Goal: Task Accomplishment & Management: Manage account settings

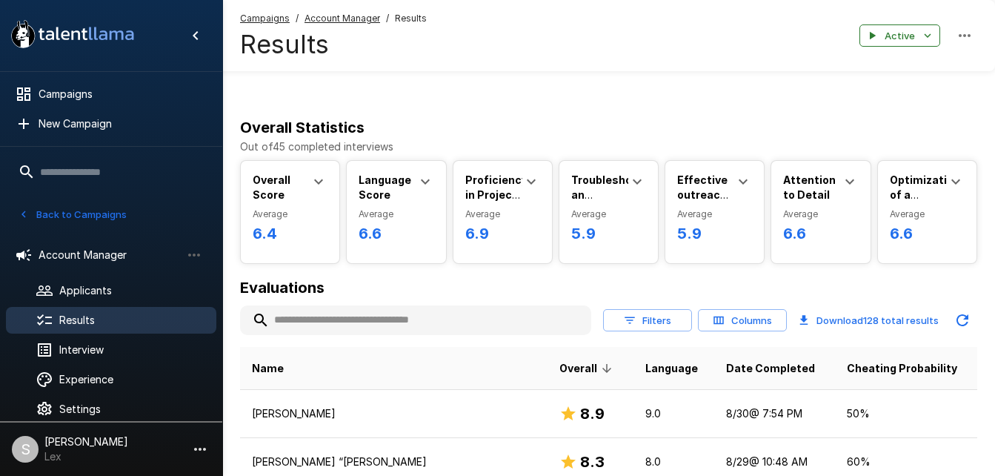
scroll to position [1815, 0]
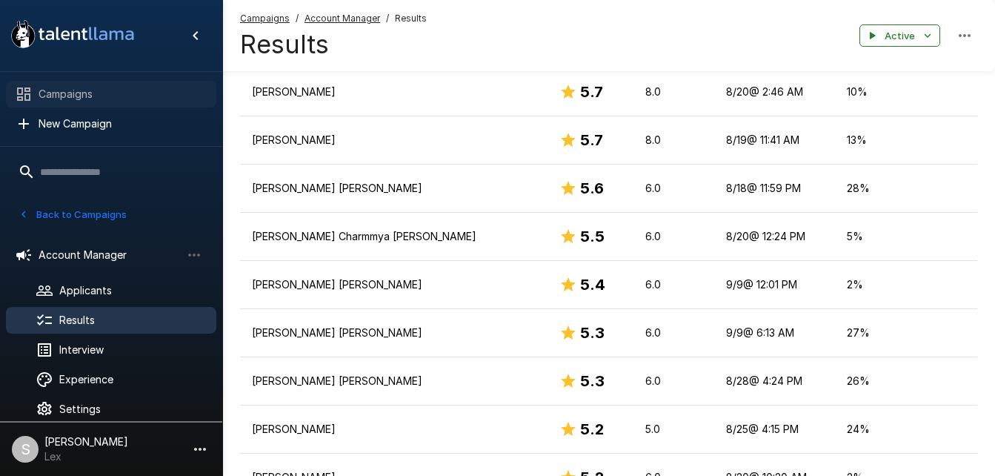
click at [59, 88] on span "Campaigns" at bounding box center [122, 94] width 166 height 15
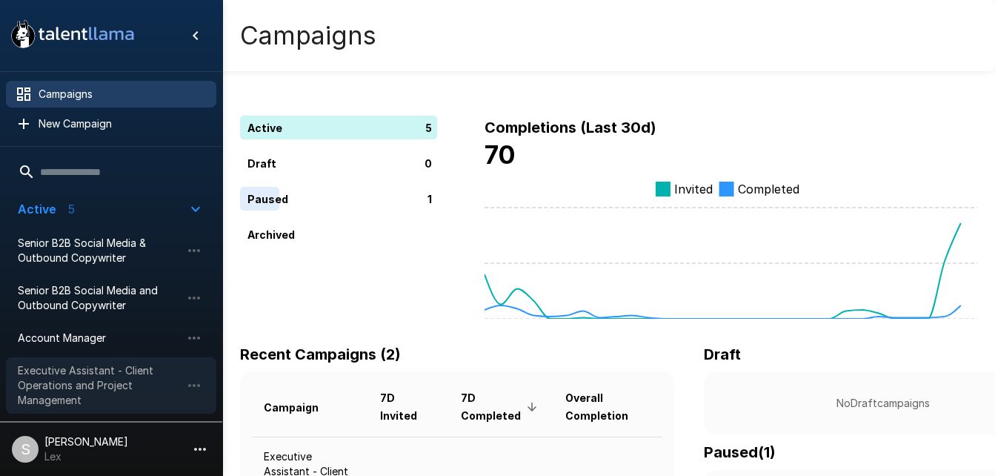
click at [130, 392] on span "Executive Assistant - Client Operations and Project Management" at bounding box center [99, 385] width 163 height 44
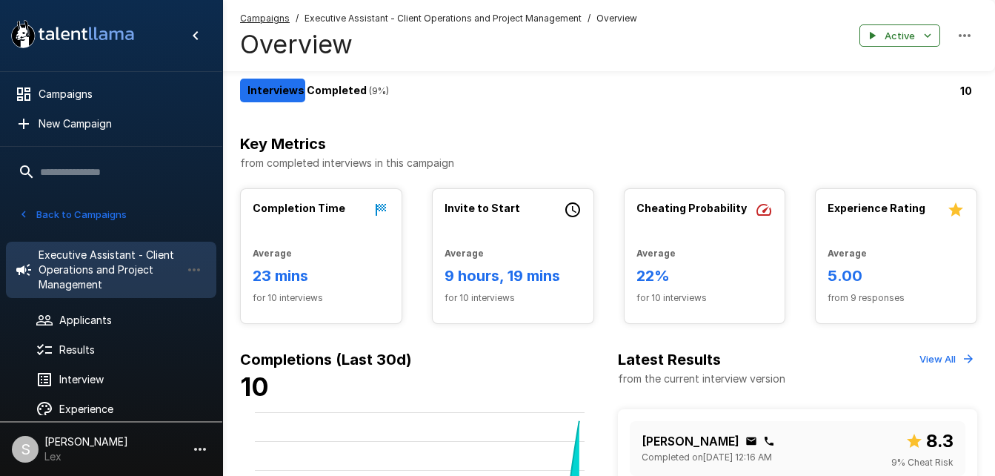
scroll to position [227, 0]
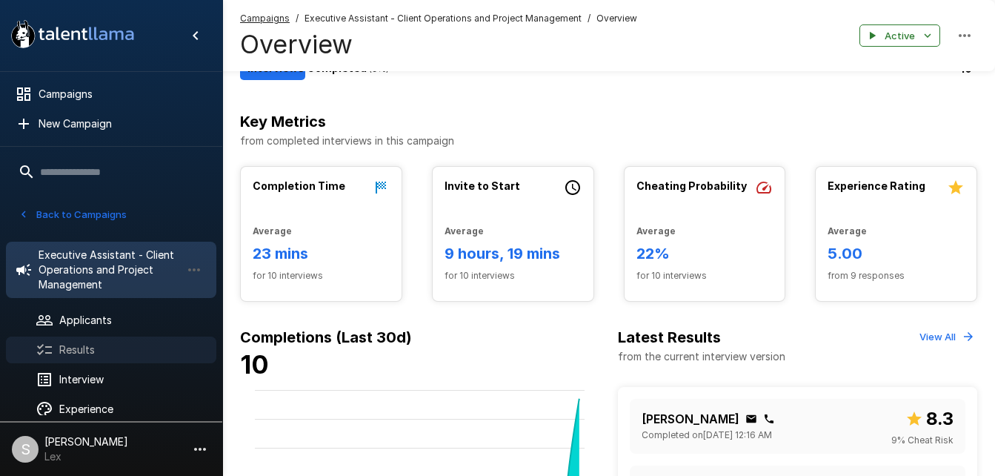
click at [99, 338] on div "Results" at bounding box center [111, 349] width 210 height 27
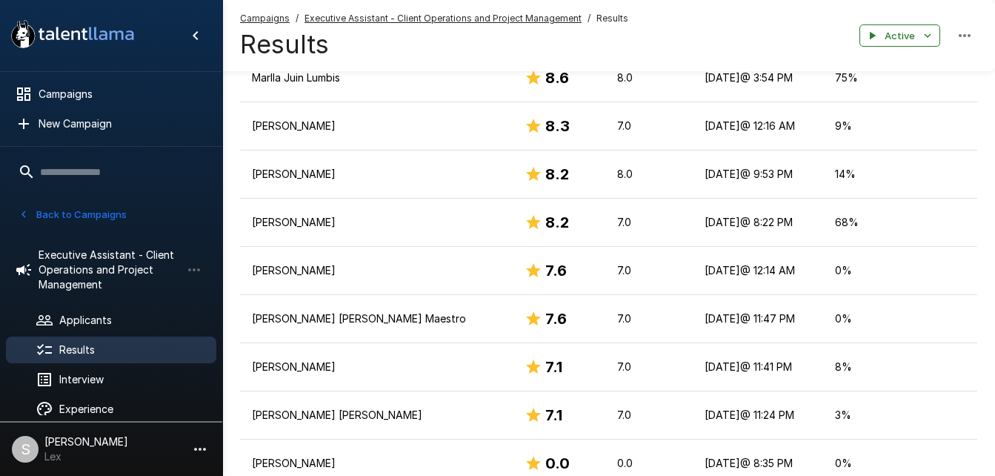
scroll to position [339, 0]
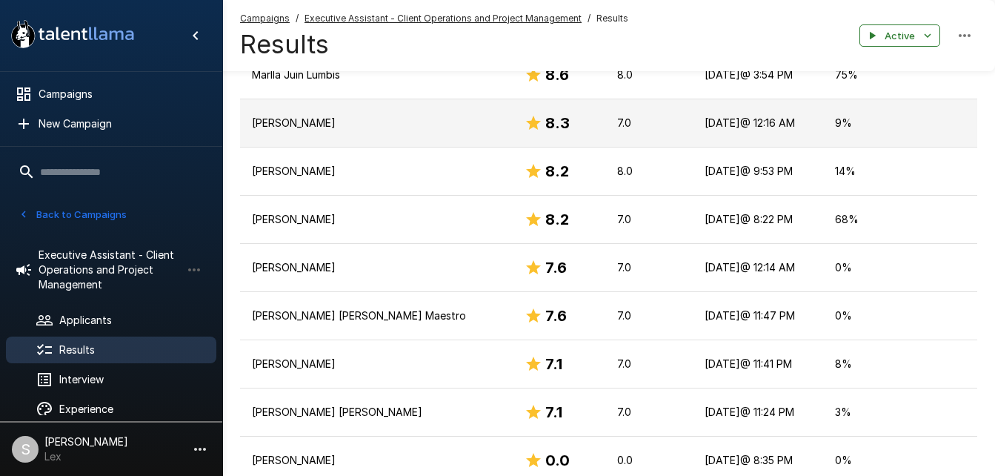
click at [436, 99] on td "[PERSON_NAME]" at bounding box center [376, 123] width 273 height 48
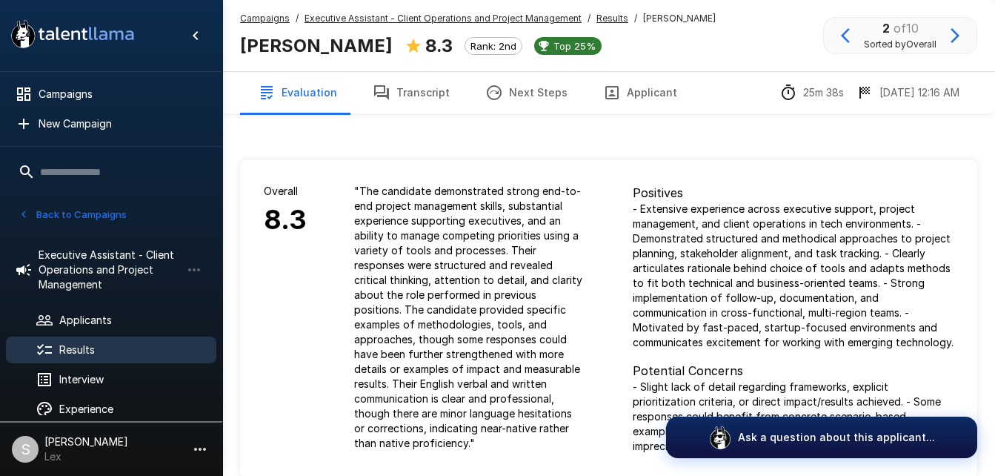
click at [640, 94] on button "Applicant" at bounding box center [641, 93] width 110 height 42
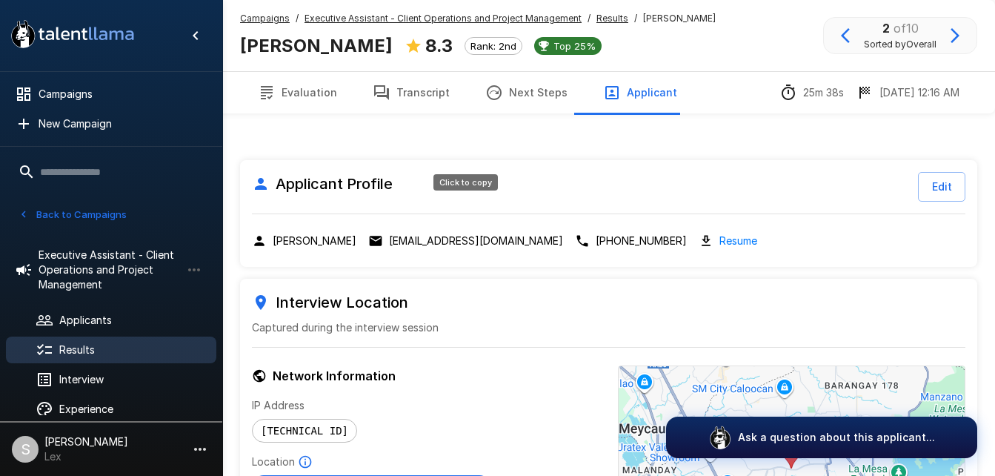
click at [458, 233] on p "[EMAIL_ADDRESS][DOMAIN_NAME]" at bounding box center [476, 240] width 174 height 15
click at [485, 233] on p "[EMAIL_ADDRESS][DOMAIN_NAME]" at bounding box center [476, 240] width 174 height 15
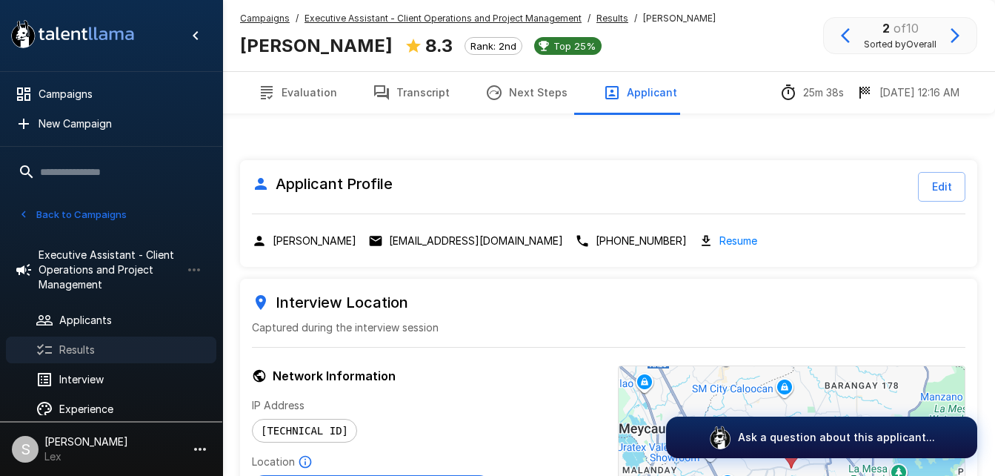
click at [93, 342] on div "Results" at bounding box center [111, 349] width 210 height 27
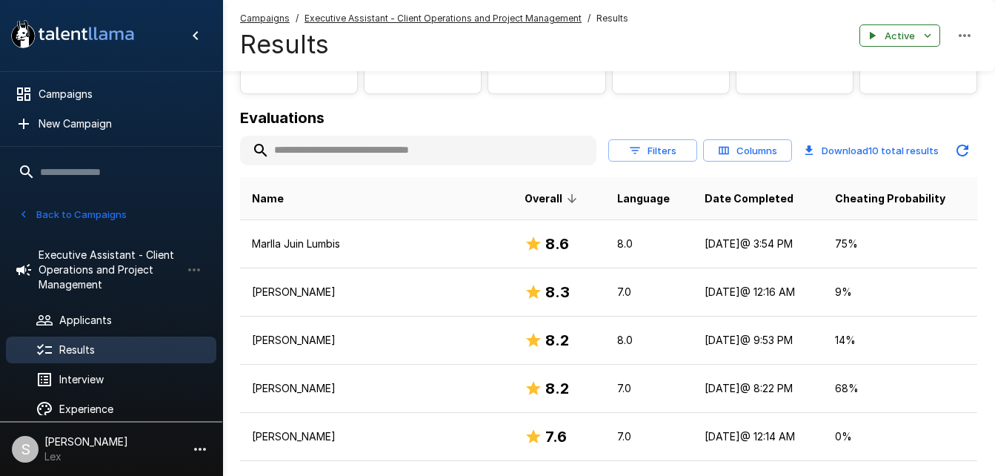
scroll to position [167, 0]
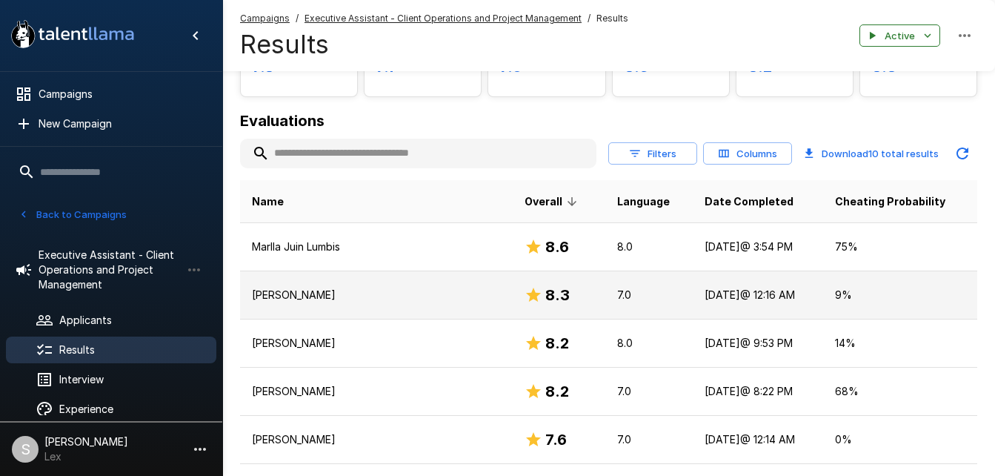
click at [336, 288] on p "[PERSON_NAME]" at bounding box center [376, 295] width 249 height 15
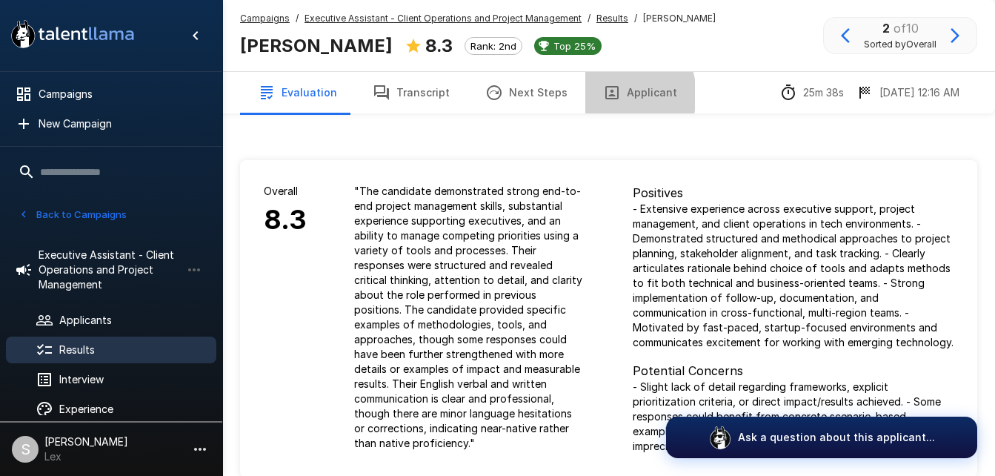
click at [606, 95] on icon "button" at bounding box center [612, 92] width 13 height 13
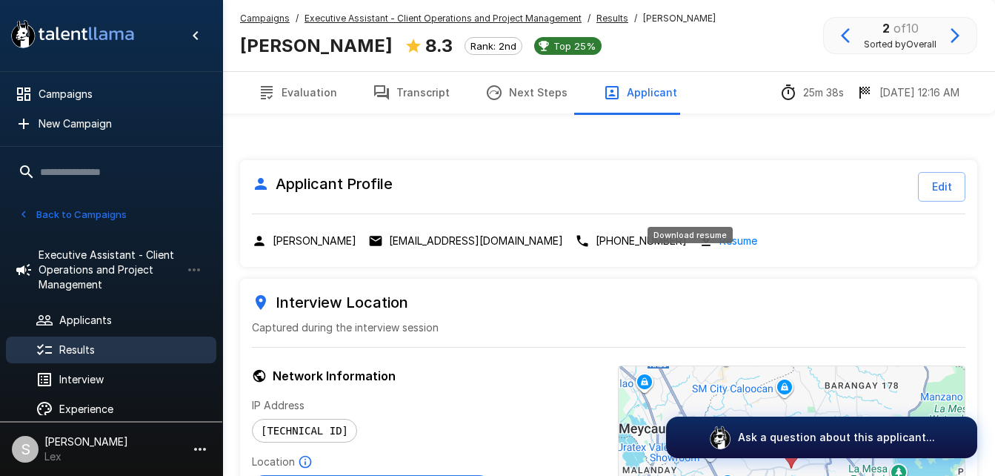
click at [720, 232] on link "Resume" at bounding box center [739, 240] width 38 height 17
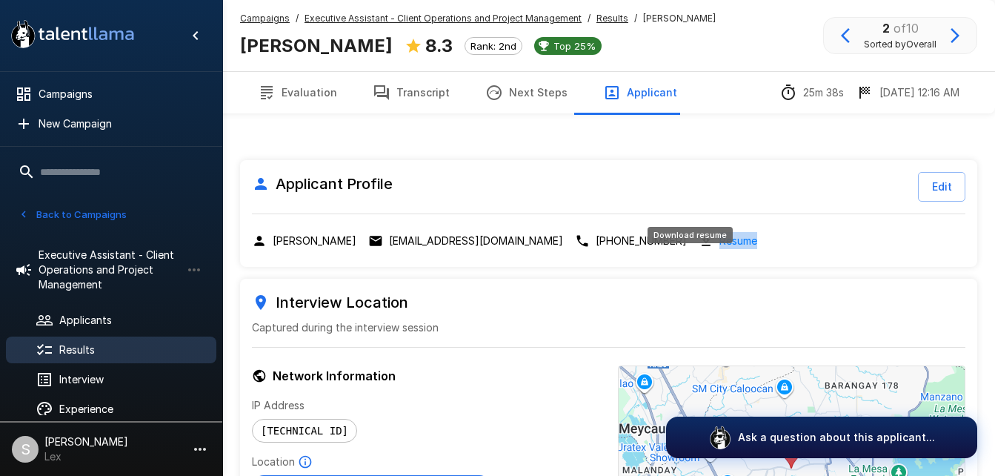
click at [720, 232] on link "Resume" at bounding box center [739, 240] width 38 height 17
drag, startPoint x: 692, startPoint y: 206, endPoint x: 769, endPoint y: 193, distance: 79.0
click at [769, 193] on div "Applicant Profile Edit [PERSON_NAME] [EMAIL_ADDRESS][DOMAIN_NAME] [PHONE_NUMBER…" at bounding box center [608, 213] width 737 height 107
click at [720, 232] on link "Resume" at bounding box center [739, 240] width 38 height 17
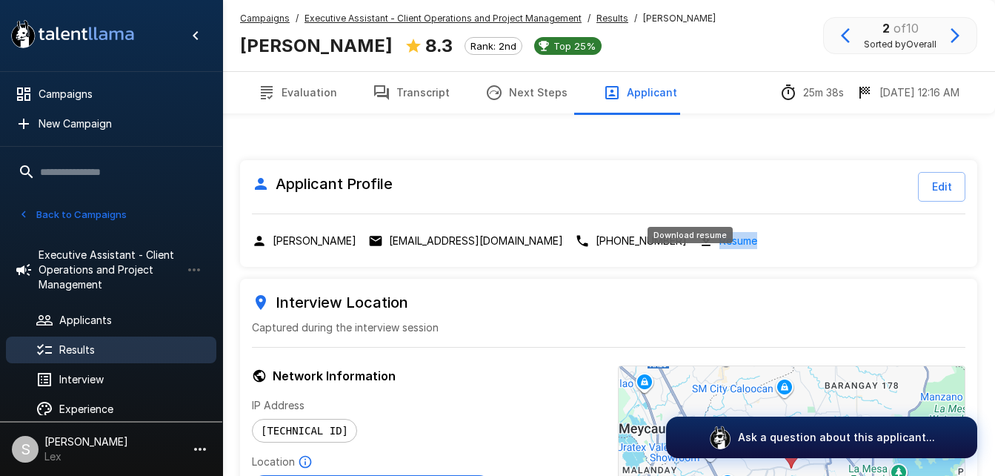
click at [720, 232] on link "Resume" at bounding box center [739, 240] width 38 height 17
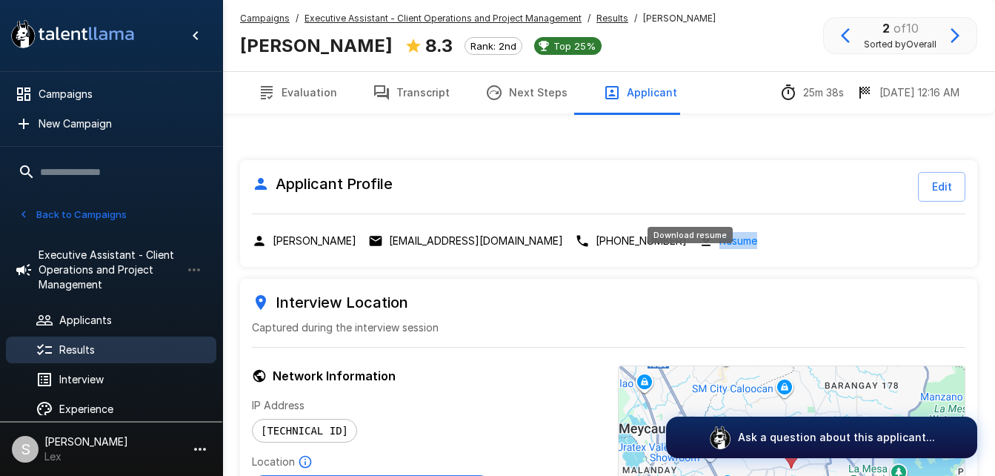
click at [720, 232] on link "Resume" at bounding box center [739, 240] width 38 height 17
